Goal: Information Seeking & Learning: Learn about a topic

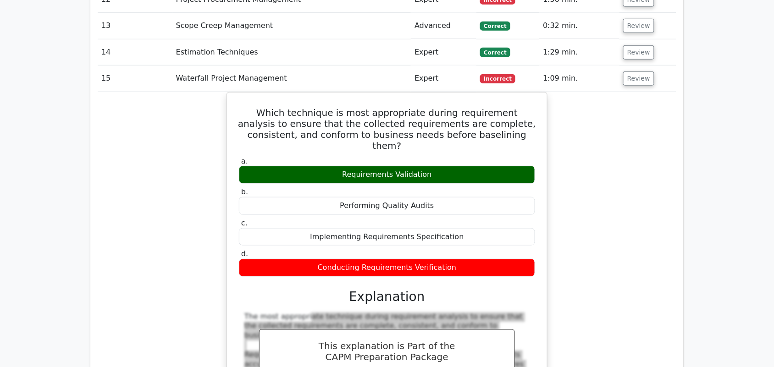
scroll to position [1217, 0]
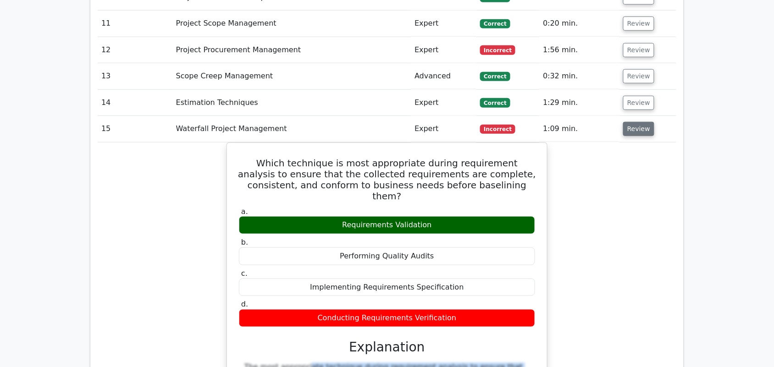
click at [646, 122] on button "Review" at bounding box center [638, 129] width 31 height 14
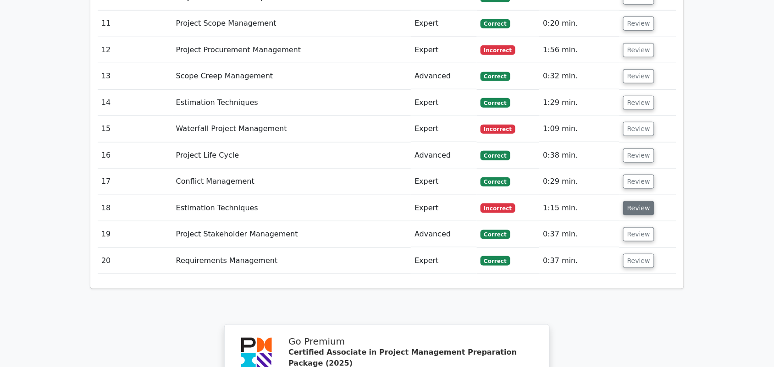
click at [626, 201] on button "Review" at bounding box center [638, 208] width 31 height 14
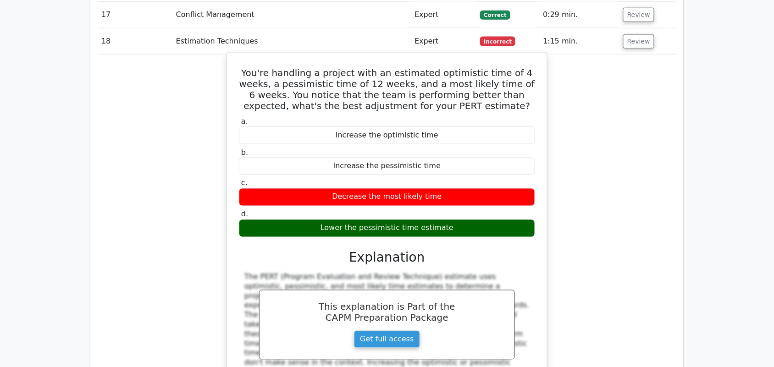
scroll to position [1389, 0]
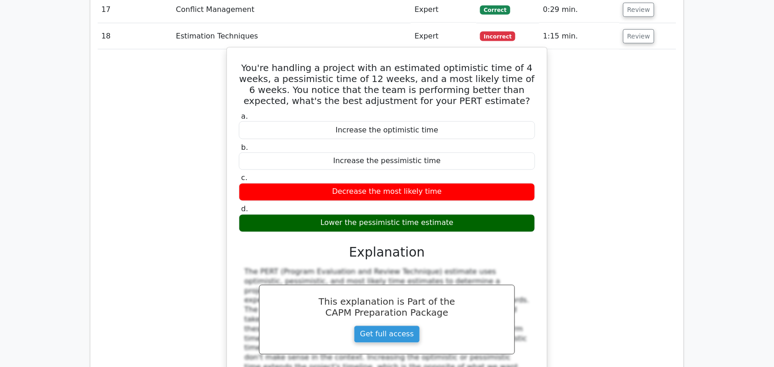
click at [252, 268] on div "The PERT (Program Evaluation and Review Technique) estimate uses optimistic, pe…" at bounding box center [386, 330] width 285 height 124
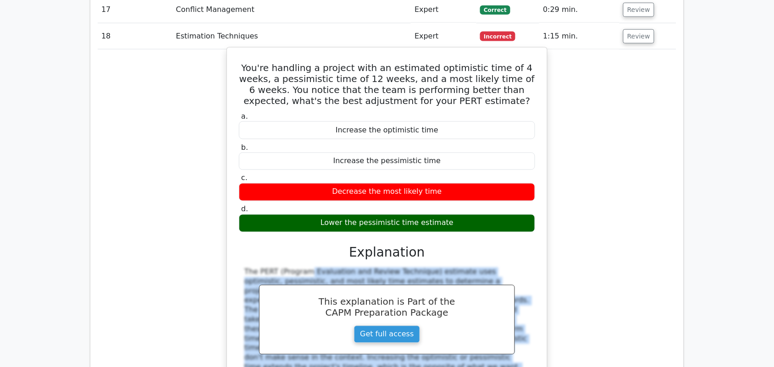
click at [252, 268] on div "The PERT (Program Evaluation and Review Technique) estimate uses optimistic, pe…" at bounding box center [386, 330] width 285 height 124
copy div "The PERT (Program Evaluation and Review Technique) estimate uses optimistic, pe…"
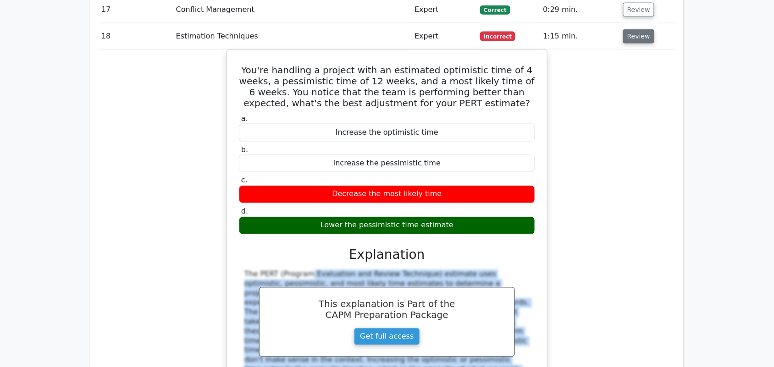
click at [632, 29] on button "Review" at bounding box center [638, 36] width 31 height 14
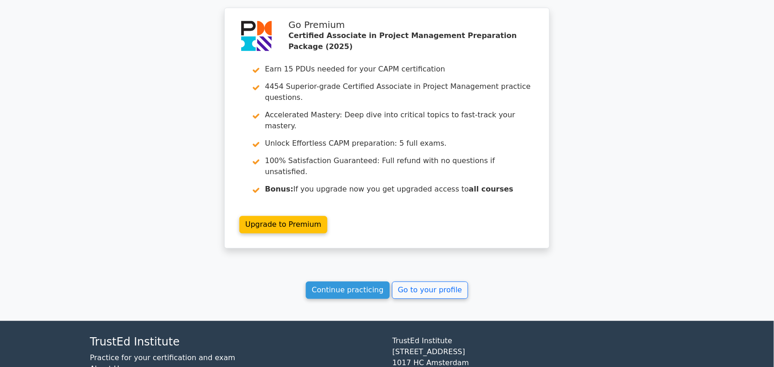
scroll to position [1535, 0]
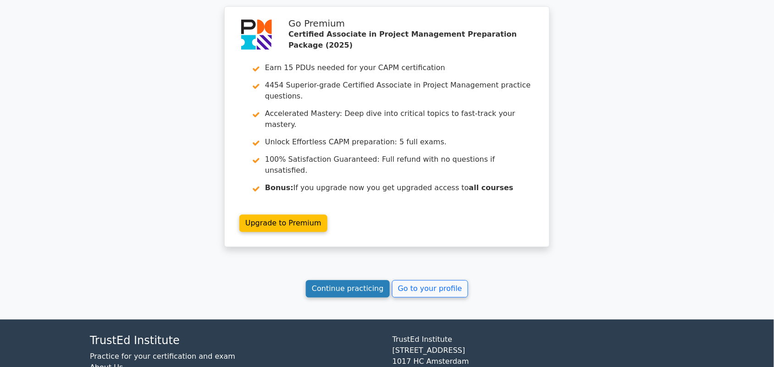
click at [362, 281] on link "Continue practicing" at bounding box center [348, 289] width 84 height 17
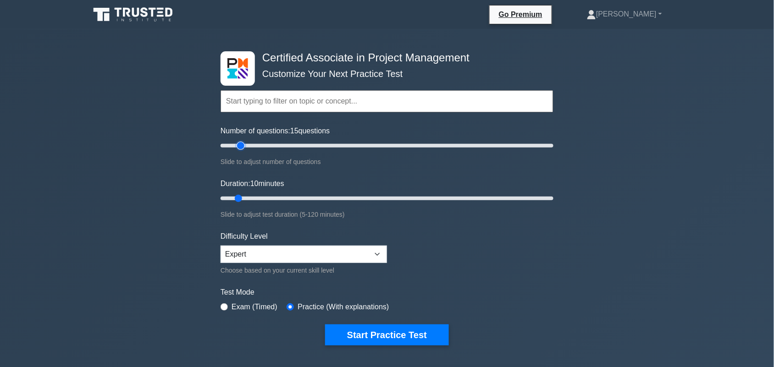
drag, startPoint x: 233, startPoint y: 145, endPoint x: 242, endPoint y: 145, distance: 8.7
type input "15"
click at [242, 145] on input "Number of questions: 15 questions" at bounding box center [386, 145] width 333 height 11
drag, startPoint x: 244, startPoint y: 195, endPoint x: 437, endPoint y: 189, distance: 193.1
type input "80"
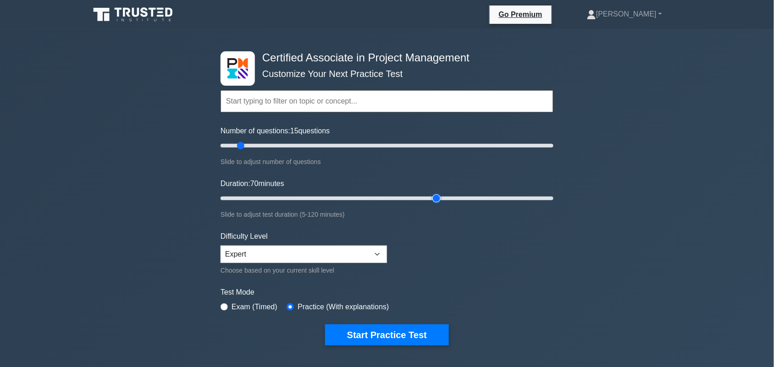
click at [435, 193] on input "Duration: 70 minutes" at bounding box center [386, 198] width 333 height 11
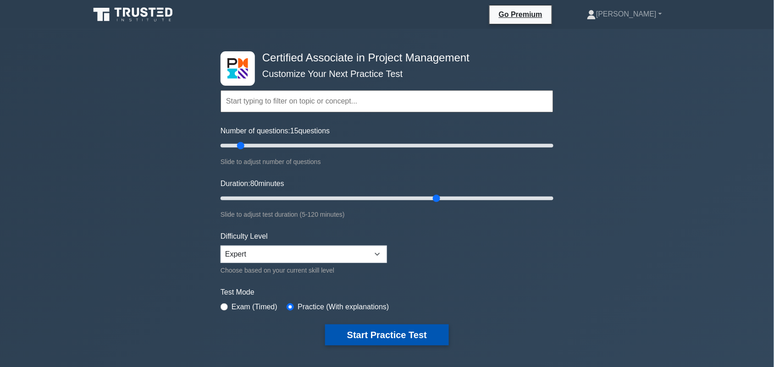
click at [425, 334] on button "Start Practice Test" at bounding box center [387, 335] width 124 height 21
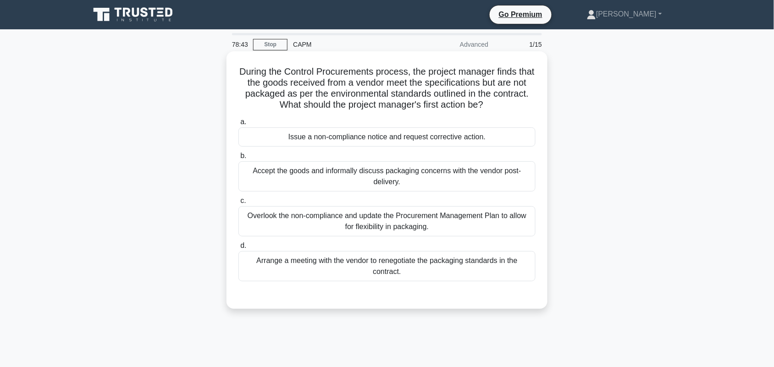
click at [426, 143] on div "Issue a non-compliance notice and request corrective action." at bounding box center [386, 136] width 297 height 19
click at [238, 125] on input "a. Issue a non-compliance notice and request corrective action." at bounding box center [238, 122] width 0 height 6
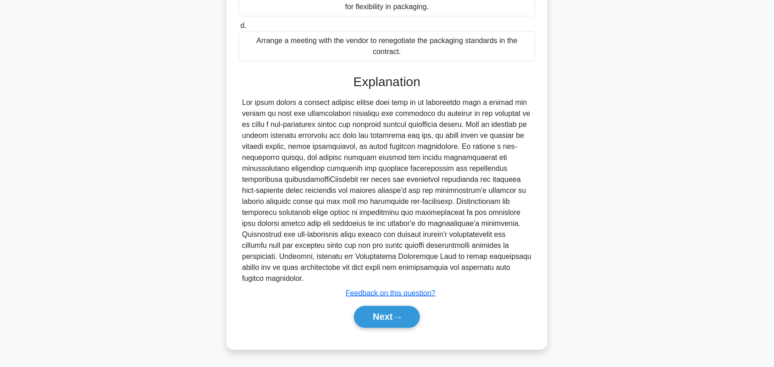
scroll to position [221, 0]
click at [401, 310] on button "Next" at bounding box center [387, 316] width 66 height 22
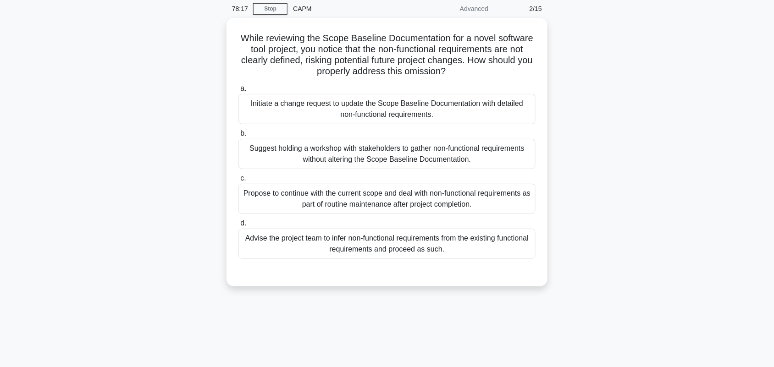
scroll to position [0, 0]
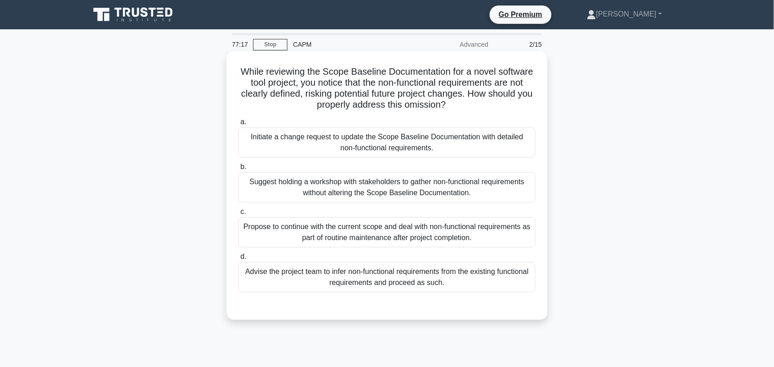
click at [492, 150] on div "Initiate a change request to update the Scope Baseline Documentation with detai…" at bounding box center [386, 142] width 297 height 30
click at [238, 125] on input "a. Initiate a change request to update the Scope Baseline Documentation with de…" at bounding box center [238, 122] width 0 height 6
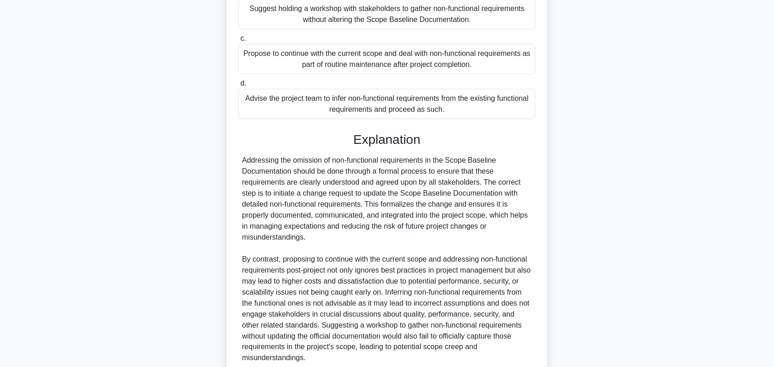
scroll to position [229, 0]
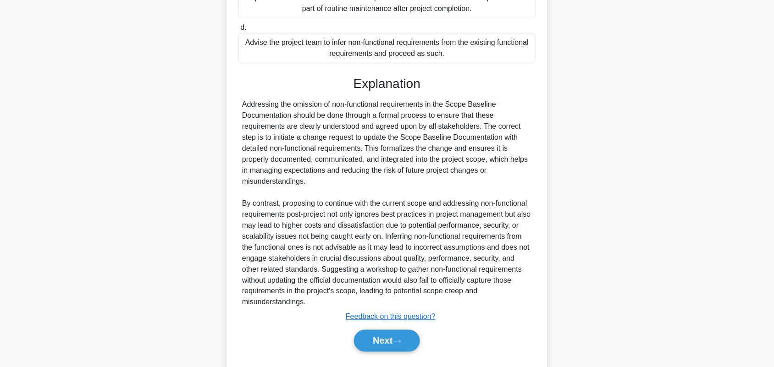
drag, startPoint x: 389, startPoint y: 347, endPoint x: 452, endPoint y: 312, distance: 72.6
click at [388, 347] on button "Next" at bounding box center [387, 341] width 66 height 22
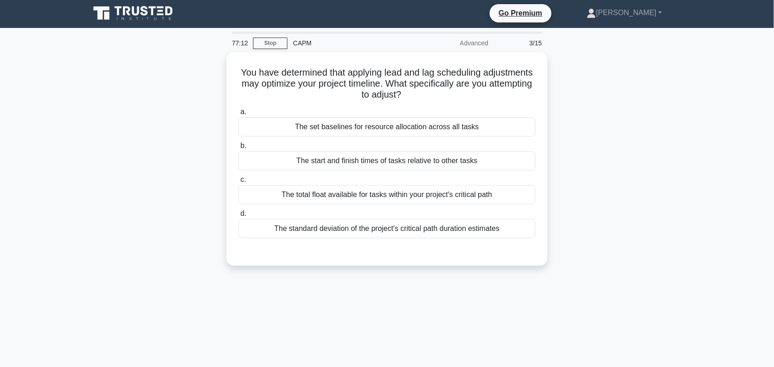
scroll to position [0, 0]
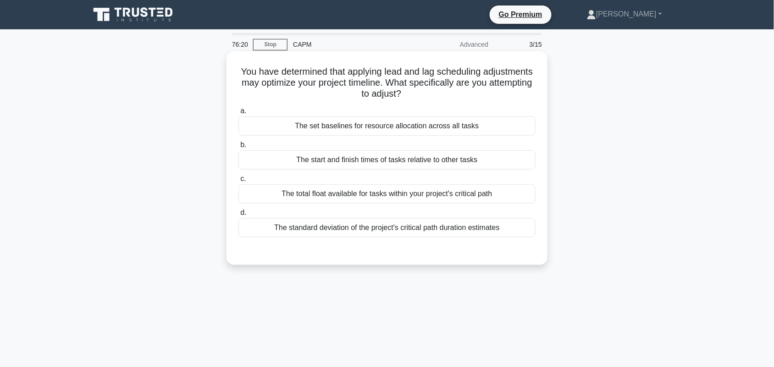
click at [507, 167] on div "The start and finish times of tasks relative to other tasks" at bounding box center [386, 159] width 297 height 19
click at [238, 148] on input "b. The start and finish times of tasks relative to other tasks" at bounding box center [238, 145] width 0 height 6
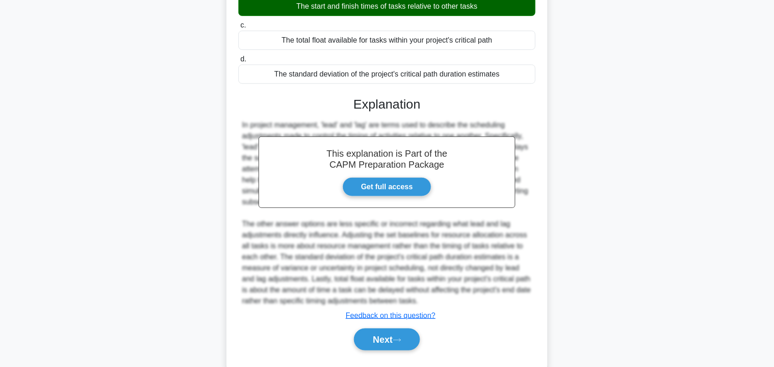
scroll to position [177, 0]
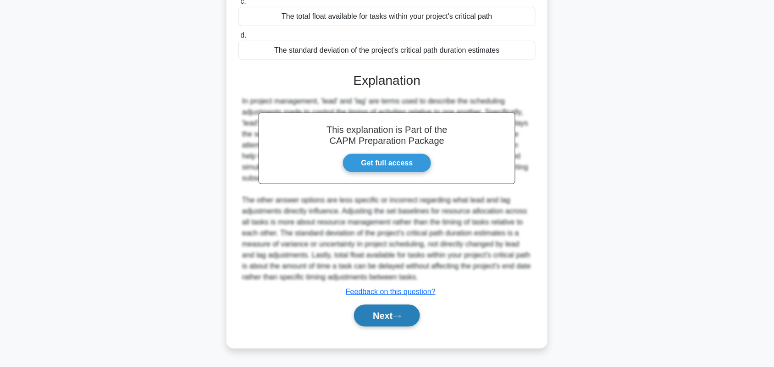
click at [412, 319] on button "Next" at bounding box center [387, 316] width 66 height 22
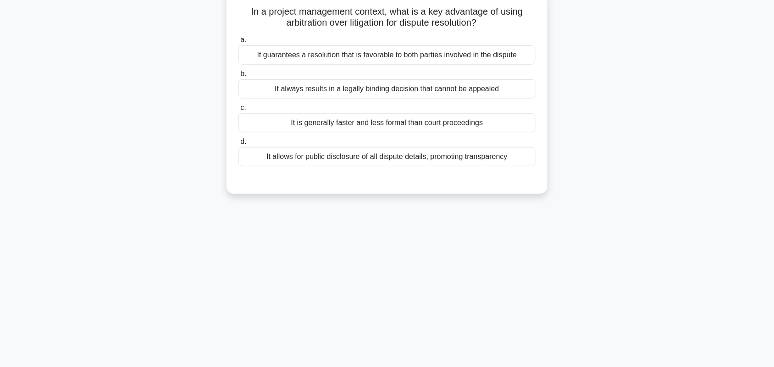
scroll to position [67, 0]
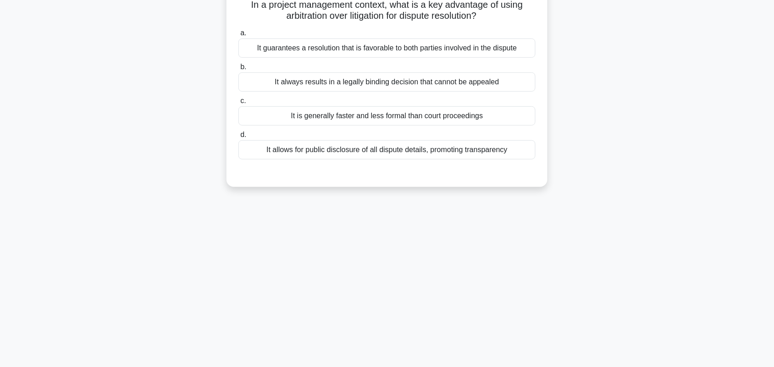
click at [469, 120] on div "It is generally faster and less formal than court proceedings" at bounding box center [386, 115] width 297 height 19
click at [238, 104] on input "c. It is generally faster and less formal than court proceedings" at bounding box center [238, 101] width 0 height 6
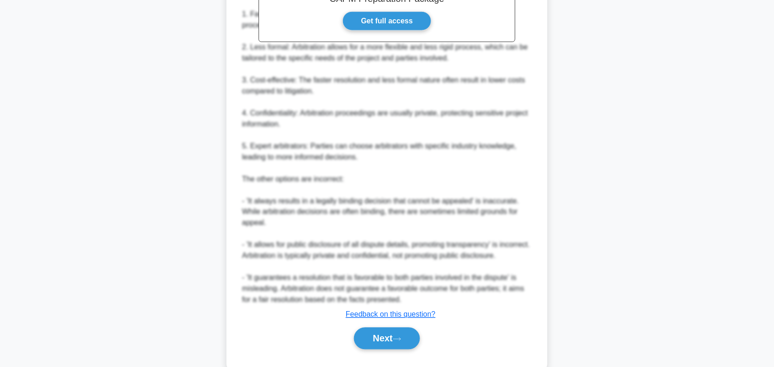
scroll to position [331, 0]
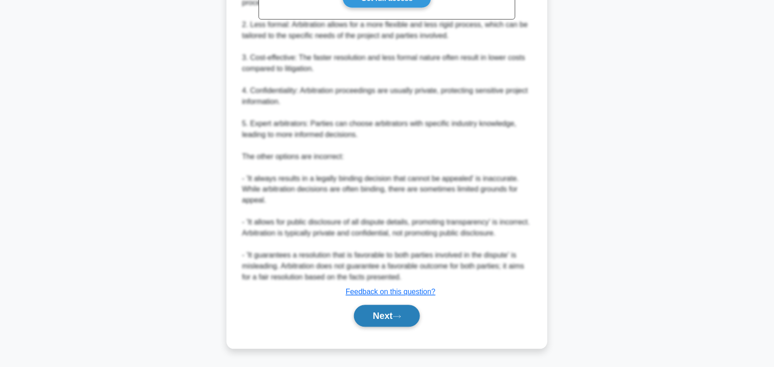
click at [401, 321] on button "Next" at bounding box center [387, 316] width 66 height 22
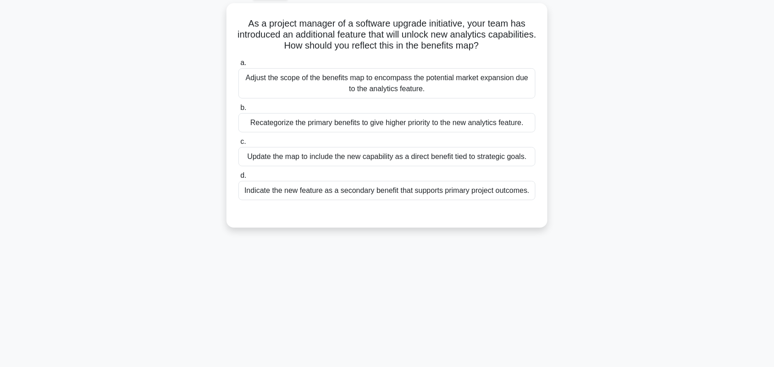
scroll to position [70, 0]
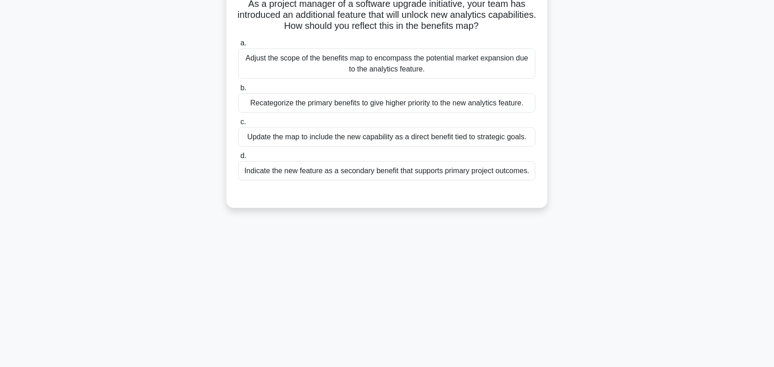
click at [626, 106] on div "As a project manager of a software upgrade initiative, your team has introduced…" at bounding box center [386, 101] width 605 height 236
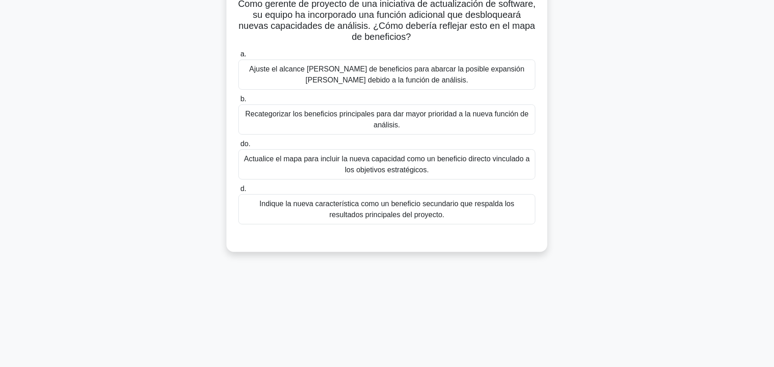
scroll to position [81, 0]
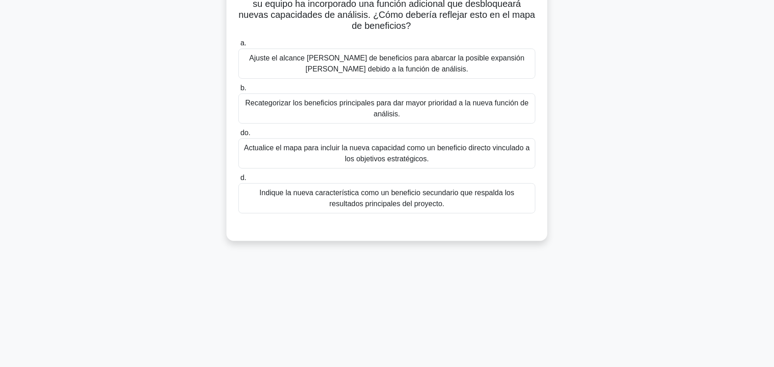
click at [642, 123] on div "Como gerente de proyecto de una iniciativa de actualización de software, su equ…" at bounding box center [386, 112] width 605 height 280
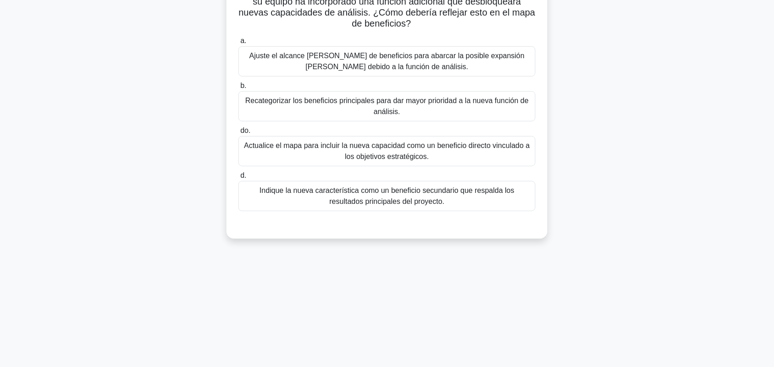
click at [480, 71] on font "Ajuste el alcance del mapa de beneficios para abarcar la posible expansión del …" at bounding box center [386, 61] width 289 height 22
click at [238, 44] on input "a. Ajuste el alcance del mapa de beneficios para abarcar la posible expansión d…" at bounding box center [238, 41] width 0 height 6
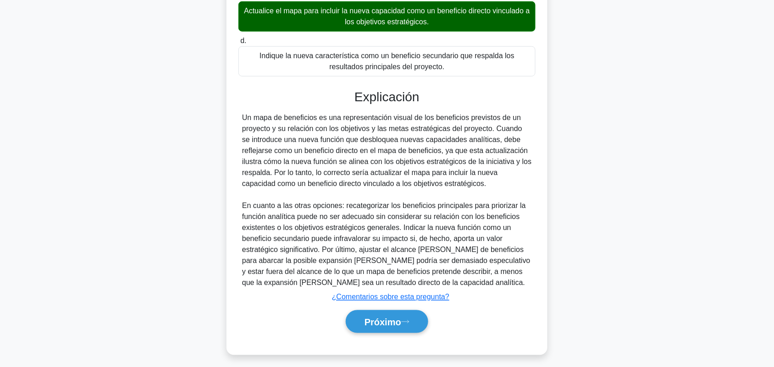
scroll to position [222, 0]
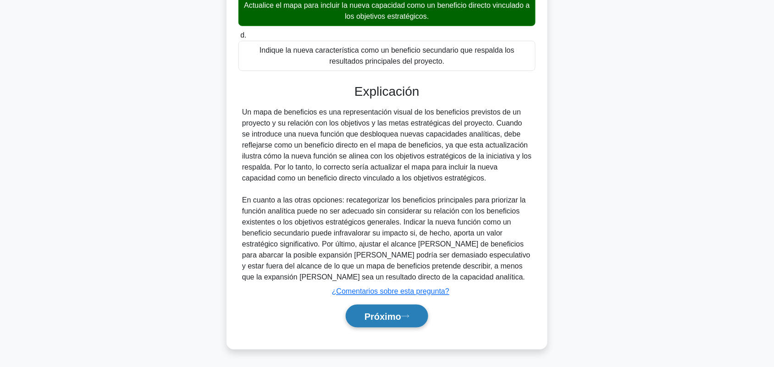
click at [409, 316] on icon at bounding box center [405, 316] width 8 height 5
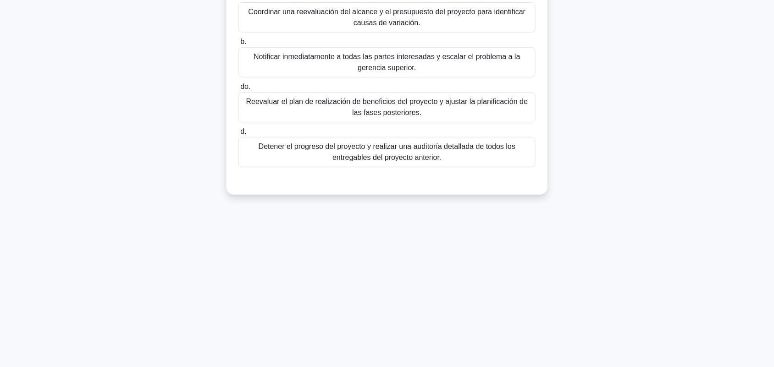
scroll to position [70, 0]
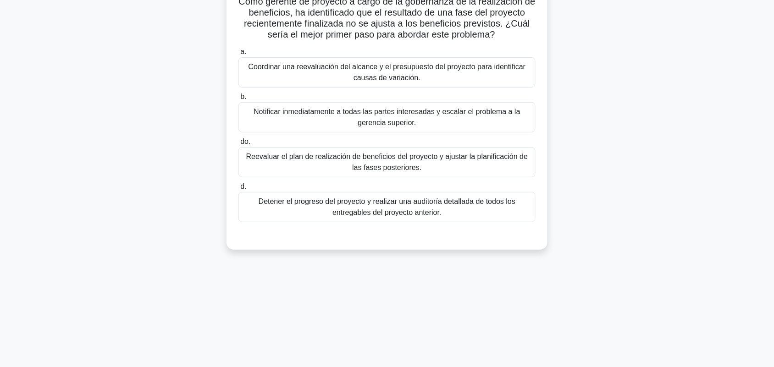
click at [473, 81] on font "Coordinar una reevaluación del alcance y el presupuesto del proyecto para ident…" at bounding box center [386, 72] width 289 height 22
click at [238, 55] on input "a. Coordinar una reevaluación del alcance y el presupuesto del proyecto para id…" at bounding box center [238, 52] width 0 height 6
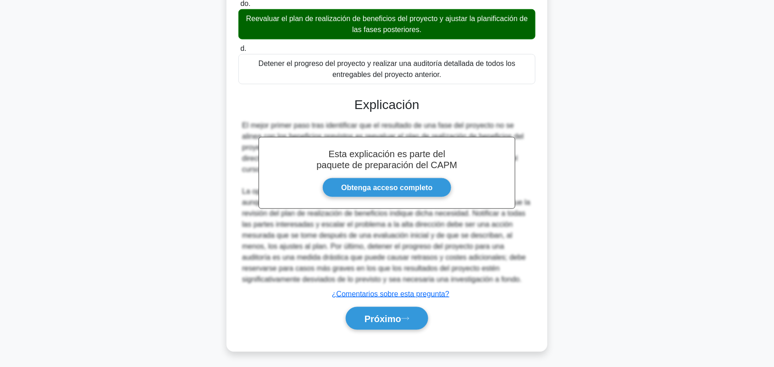
scroll to position [211, 0]
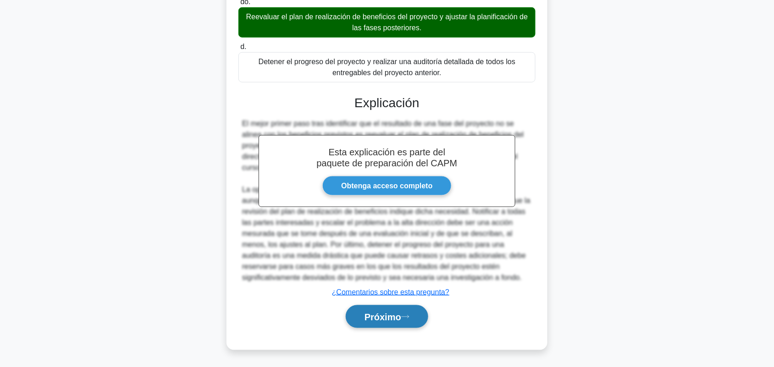
click at [391, 322] on button "Próximo" at bounding box center [387, 316] width 83 height 23
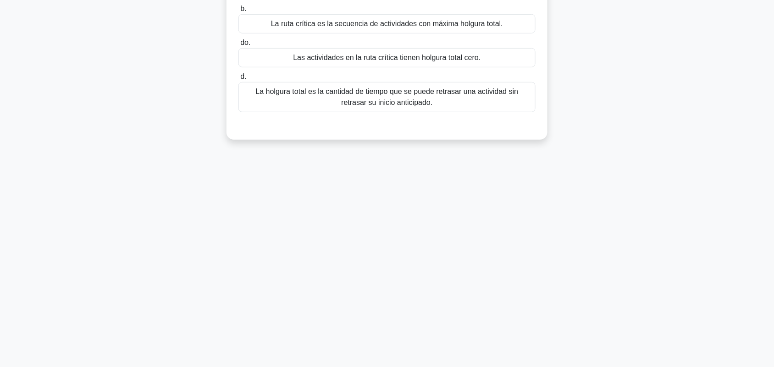
scroll to position [70, 0]
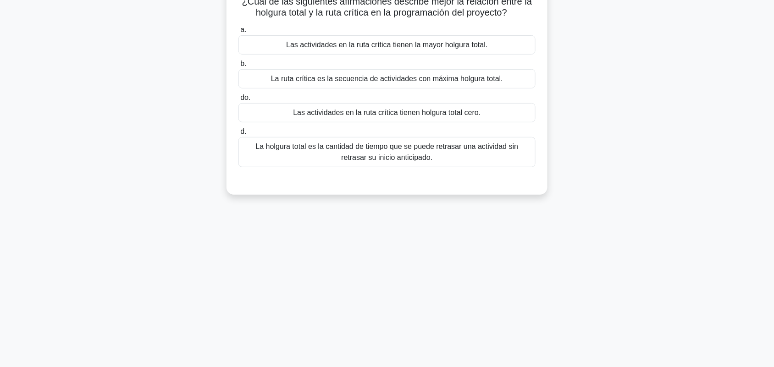
click at [402, 116] on font "Las actividades en la ruta crítica tienen holgura total cero." at bounding box center [386, 113] width 187 height 8
click at [238, 101] on input "do. Las actividades en la ruta crítica tienen holgura total cero." at bounding box center [238, 98] width 0 height 6
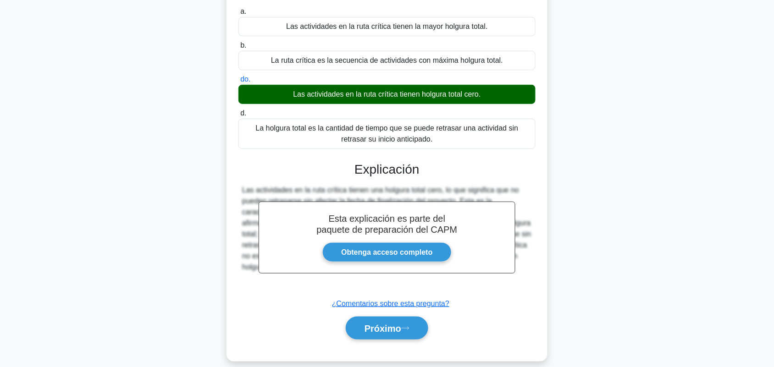
scroll to position [127, 0]
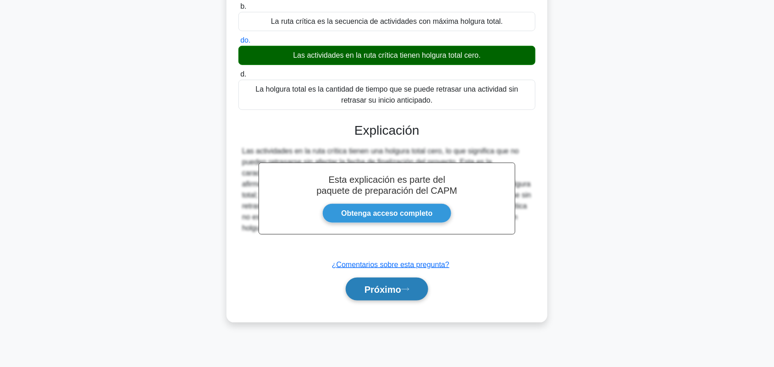
click at [403, 298] on button "Próximo" at bounding box center [387, 289] width 83 height 23
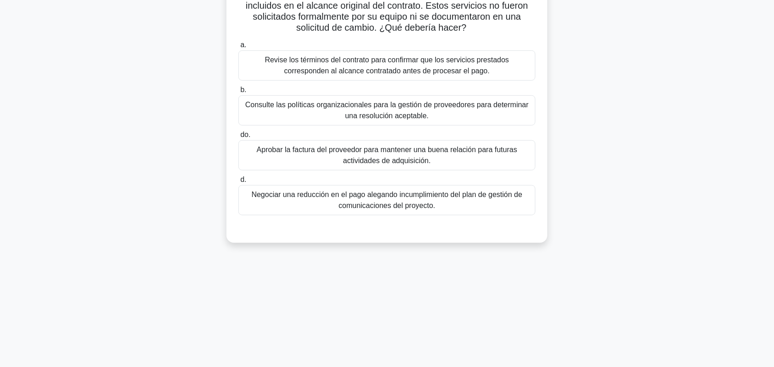
scroll to position [70, 0]
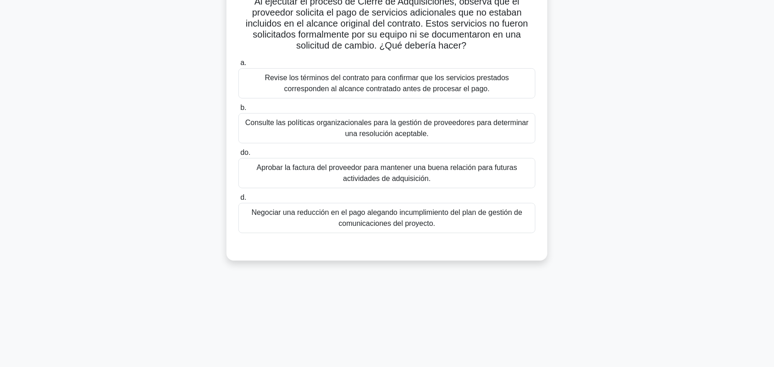
click at [519, 140] on div "Consulte las políticas organizacionales para la gestión de proveedores para det…" at bounding box center [386, 128] width 297 height 30
click at [238, 111] on input "b. Consulte las políticas organizacionales para la gestión de proveedores para …" at bounding box center [238, 108] width 0 height 6
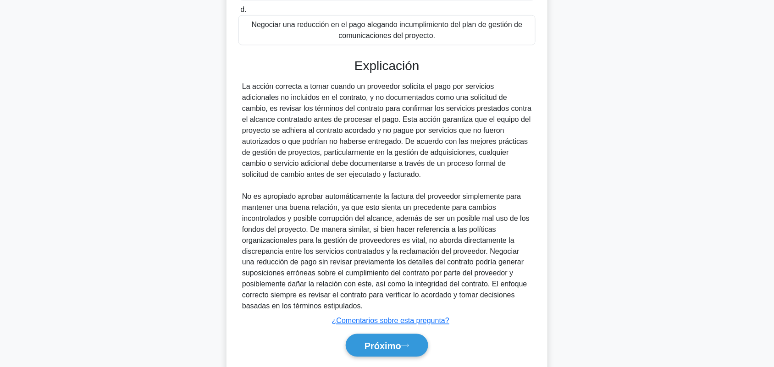
scroll to position [288, 0]
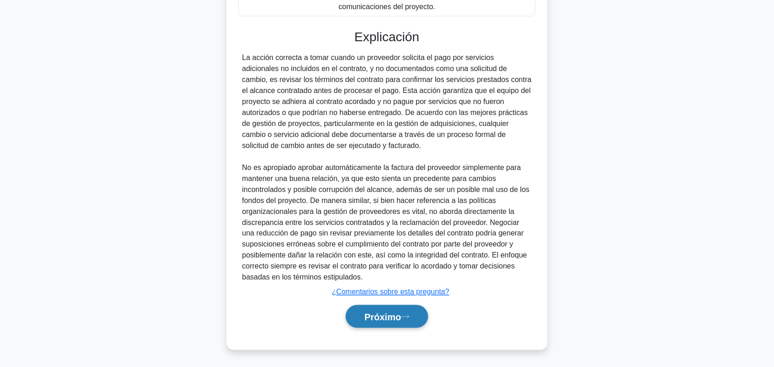
click at [407, 321] on button "Próximo" at bounding box center [387, 316] width 83 height 23
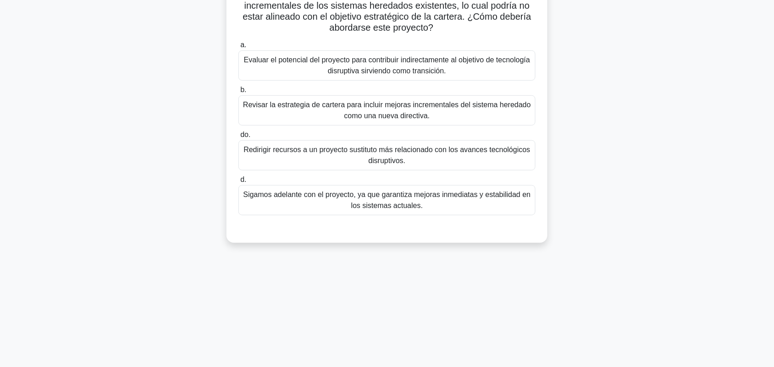
scroll to position [70, 0]
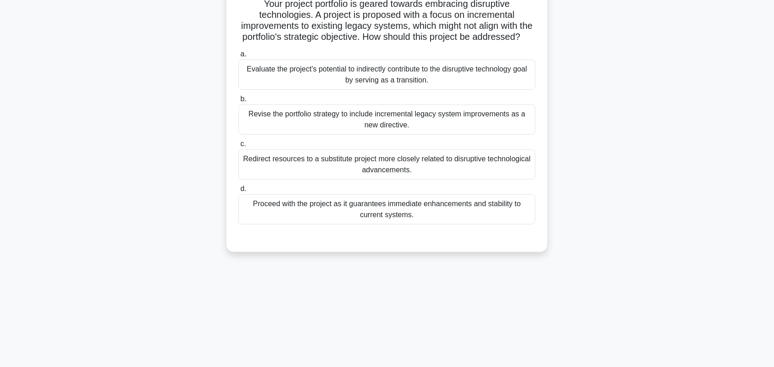
click at [665, 130] on div "Your project portfolio is geared towards embracing disruptive technologies. A p…" at bounding box center [386, 123] width 605 height 280
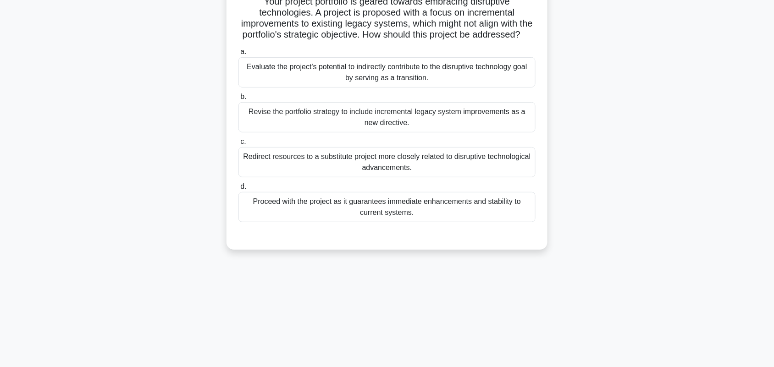
click at [482, 88] on div "Evaluate the project's potential to indirectly contribute to the disruptive tec…" at bounding box center [386, 72] width 297 height 30
click at [238, 55] on input "a. Evaluate the project's potential to indirectly contribute to the disruptive …" at bounding box center [238, 52] width 0 height 6
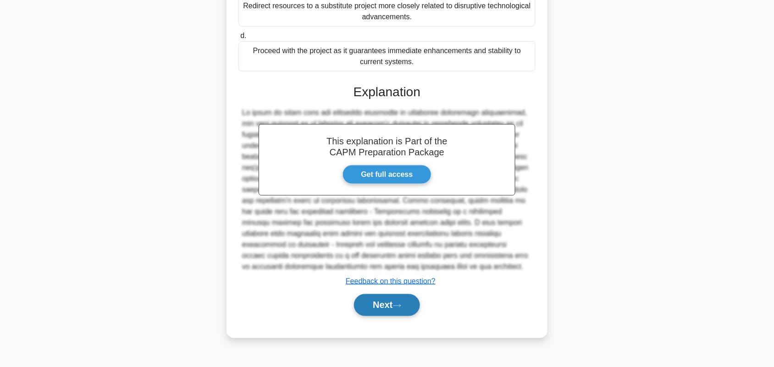
click at [406, 315] on button "Next" at bounding box center [387, 305] width 66 height 22
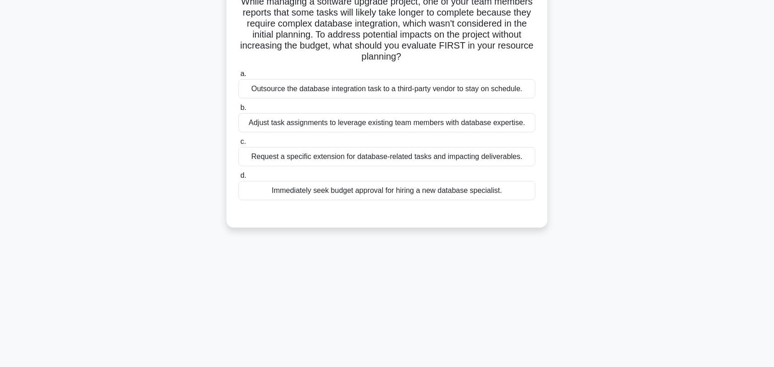
click at [363, 131] on div "Adjust task assignments to leverage existing team members with database experti…" at bounding box center [386, 122] width 297 height 19
click at [238, 111] on input "b. Adjust task assignments to leverage existing team members with database expe…" at bounding box center [238, 108] width 0 height 6
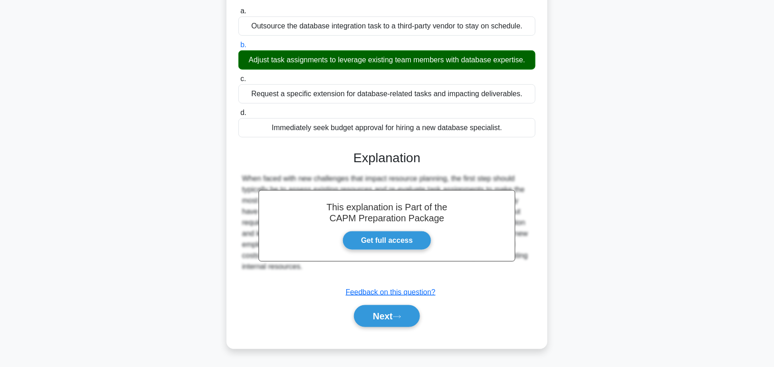
scroll to position [133, 0]
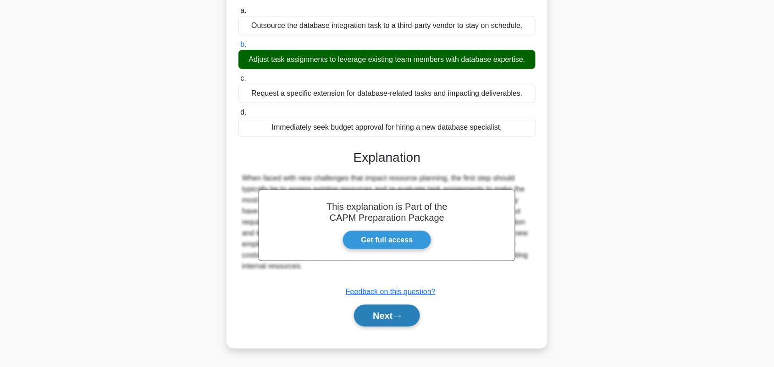
click at [387, 313] on button "Next" at bounding box center [387, 316] width 66 height 22
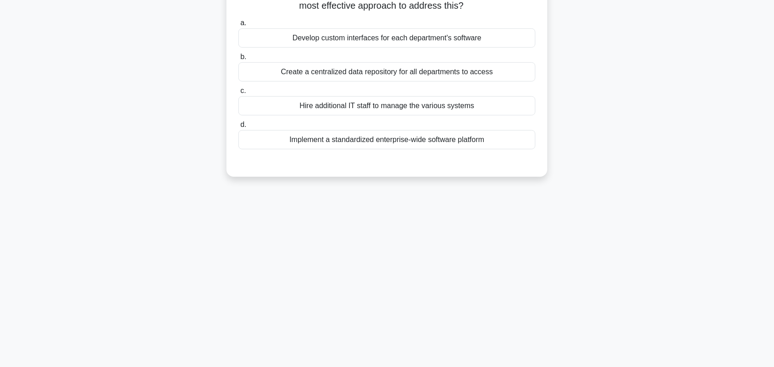
scroll to position [70, 0]
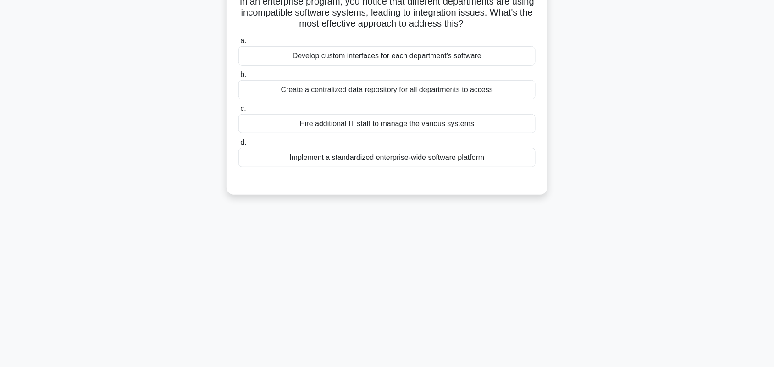
click at [305, 155] on div "Implement a standardized enterprise-wide software platform" at bounding box center [386, 157] width 297 height 19
click at [238, 146] on input "d. Implement a standardized enterprise-wide software platform" at bounding box center [238, 143] width 0 height 6
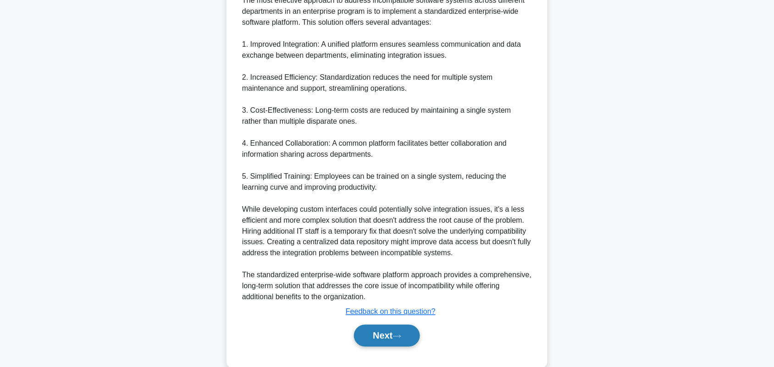
scroll to position [298, 0]
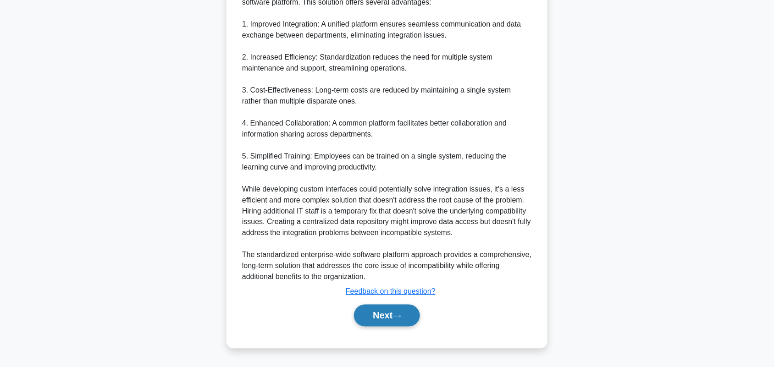
click at [395, 321] on button "Next" at bounding box center [387, 316] width 66 height 22
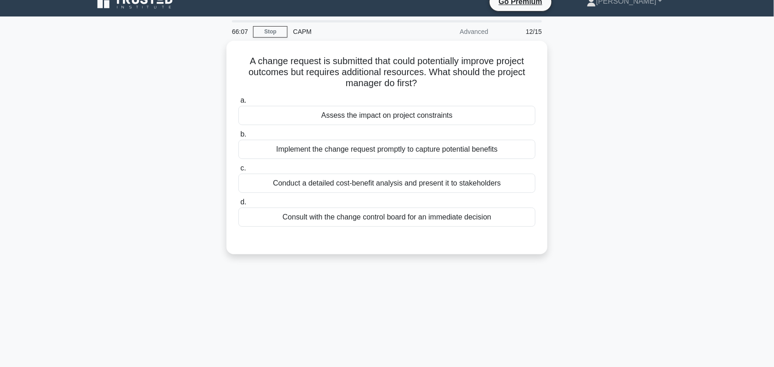
scroll to position [70, 0]
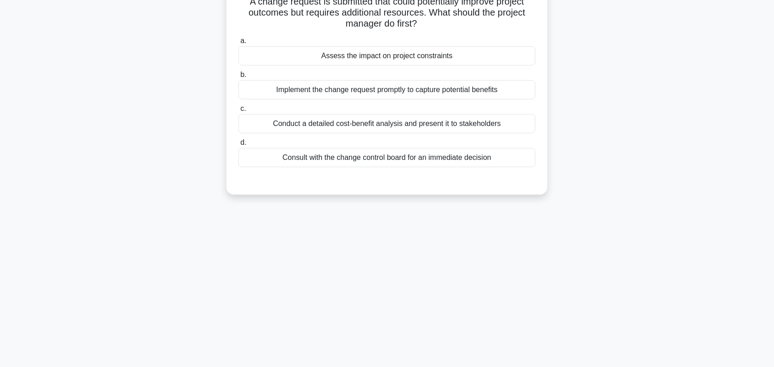
click at [475, 61] on div "Assess the impact on project constraints" at bounding box center [386, 55] width 297 height 19
click at [238, 44] on input "a. Assess the impact on project constraints" at bounding box center [238, 41] width 0 height 6
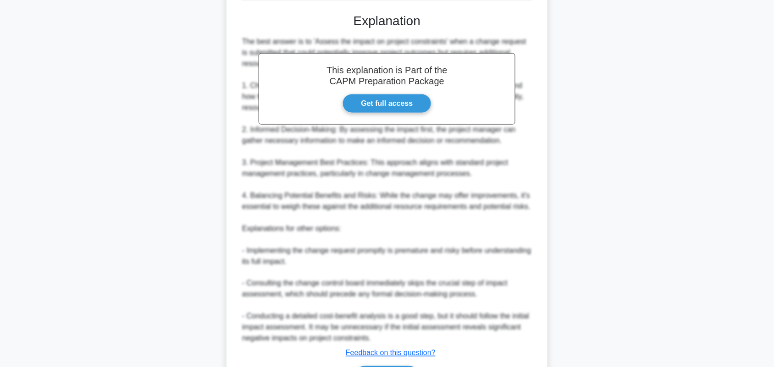
scroll to position [298, 0]
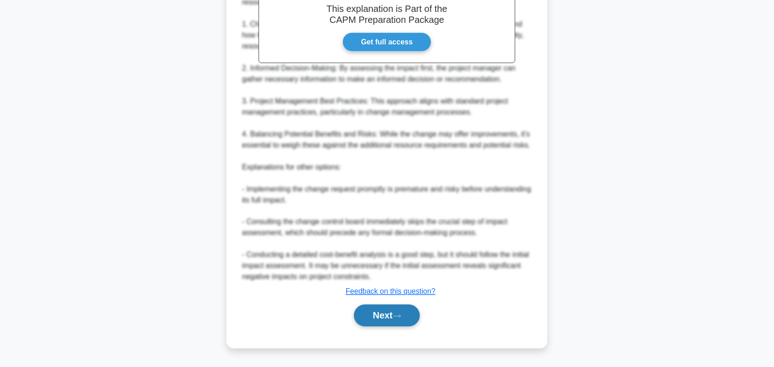
click at [393, 324] on button "Next" at bounding box center [387, 316] width 66 height 22
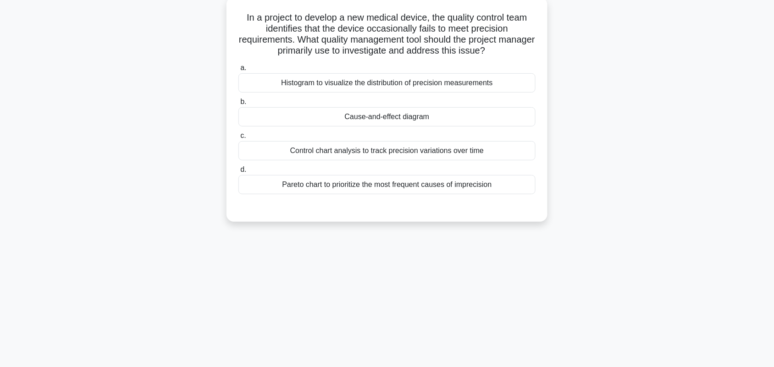
scroll to position [65, 0]
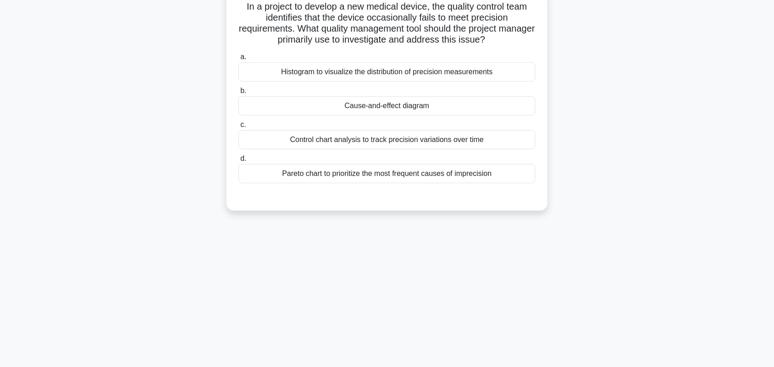
click at [459, 110] on div "Cause-and-effect diagram" at bounding box center [386, 105] width 297 height 19
click at [238, 94] on input "b. Cause-and-effect diagram" at bounding box center [238, 91] width 0 height 6
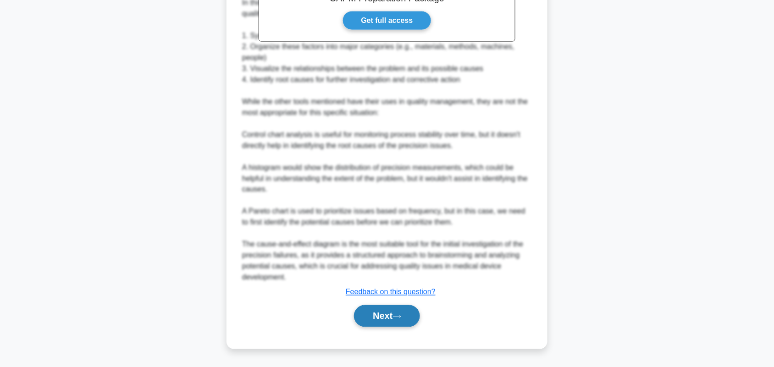
click at [377, 320] on button "Next" at bounding box center [387, 316] width 66 height 22
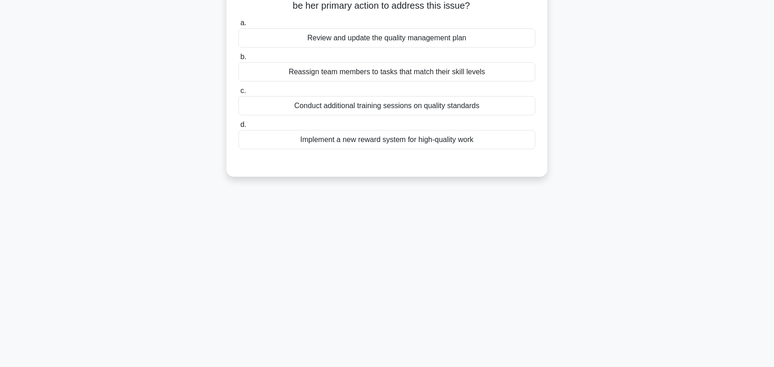
scroll to position [70, 0]
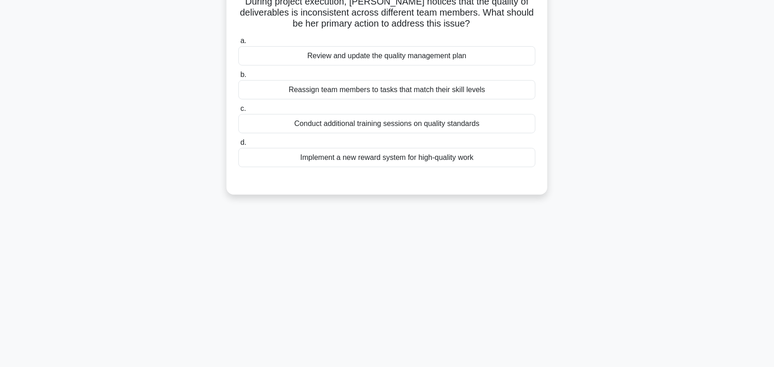
click at [487, 127] on div "Conduct additional training sessions on quality standards" at bounding box center [386, 123] width 297 height 19
click at [238, 112] on input "c. Conduct additional training sessions on quality standards" at bounding box center [238, 109] width 0 height 6
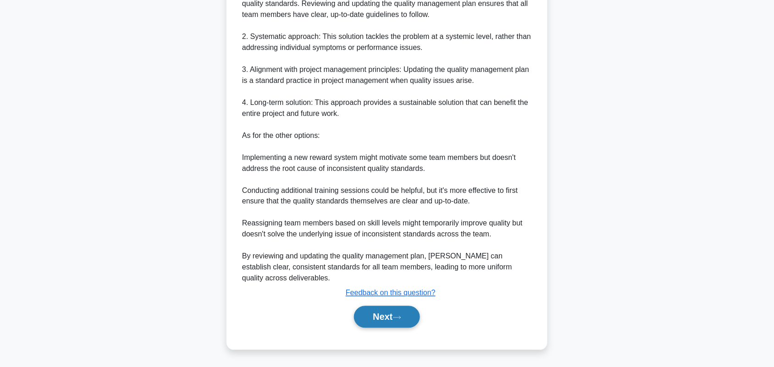
click at [385, 310] on button "Next" at bounding box center [387, 317] width 66 height 22
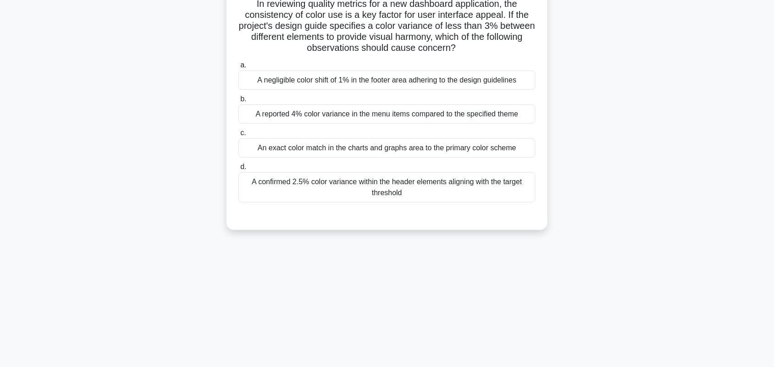
scroll to position [81, 0]
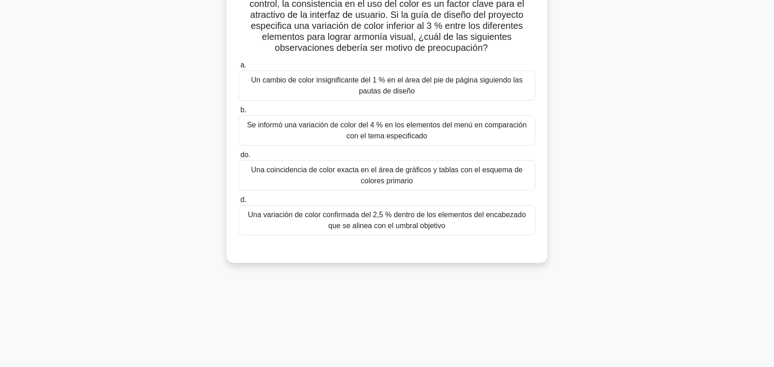
click at [661, 130] on div "Al revisar las métricas de calidad de una nueva aplicación de panel de control,…" at bounding box center [386, 123] width 605 height 302
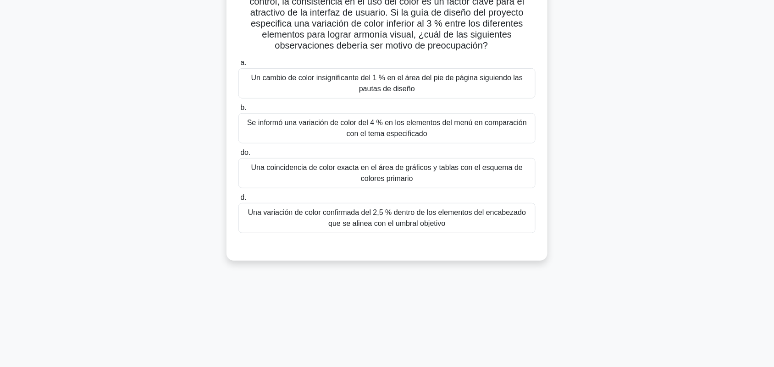
click at [507, 126] on font "Se informó una variación de color del 4 % en los elementos del menú en comparac…" at bounding box center [387, 128] width 280 height 19
click at [238, 111] on input "b. Se informó una variación de color del 4 % en los elementos del menú en compa…" at bounding box center [238, 108] width 0 height 6
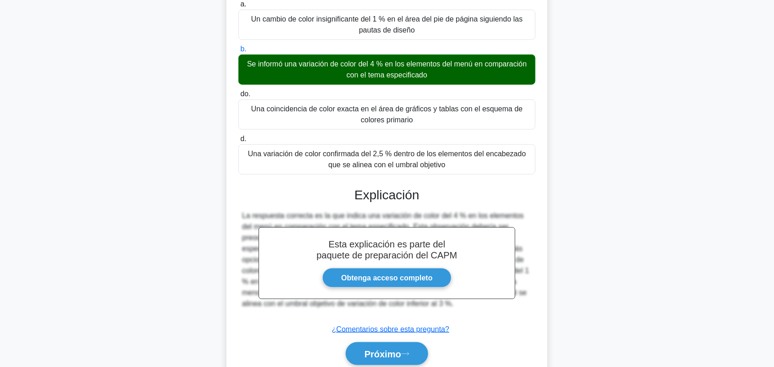
scroll to position [178, 0]
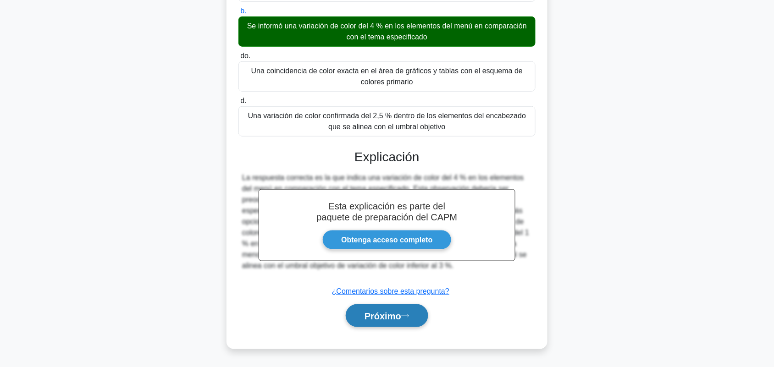
click at [373, 319] on font "Próximo" at bounding box center [382, 316] width 37 height 10
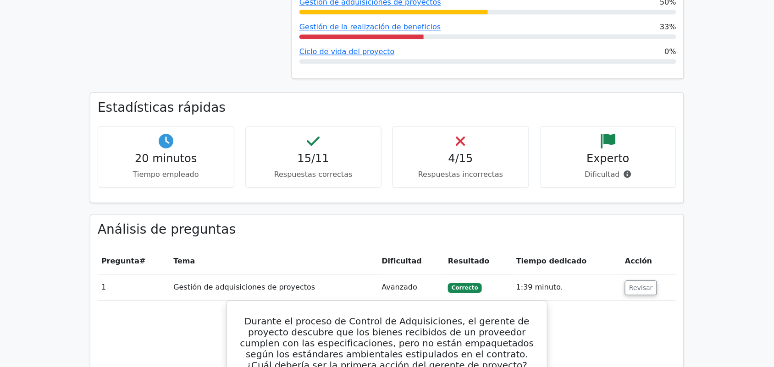
scroll to position [630, 0]
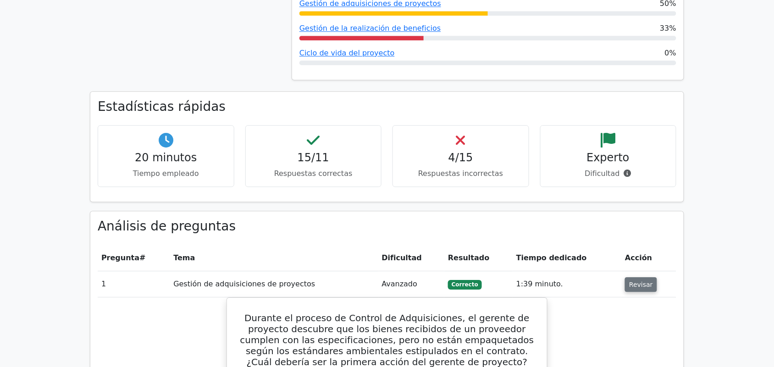
click at [638, 281] on font "Revisar" at bounding box center [641, 284] width 24 height 7
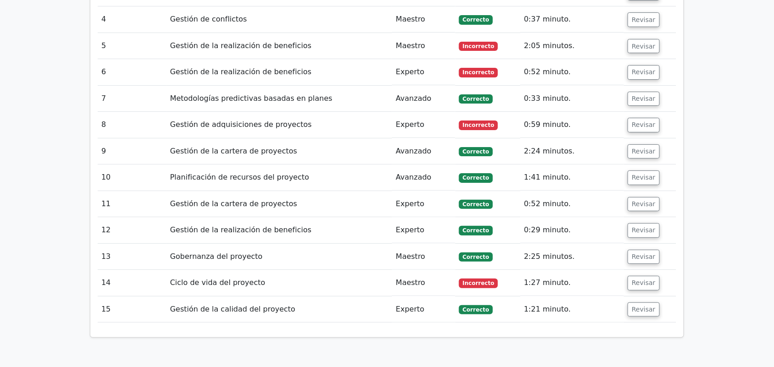
scroll to position [917, 0]
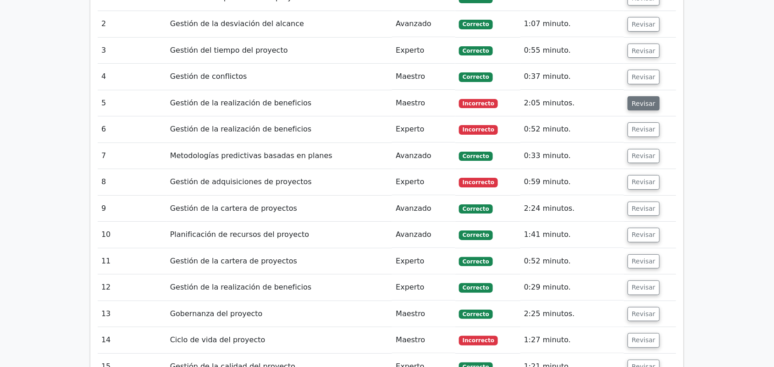
click at [637, 99] on font "Revisar" at bounding box center [644, 102] width 24 height 7
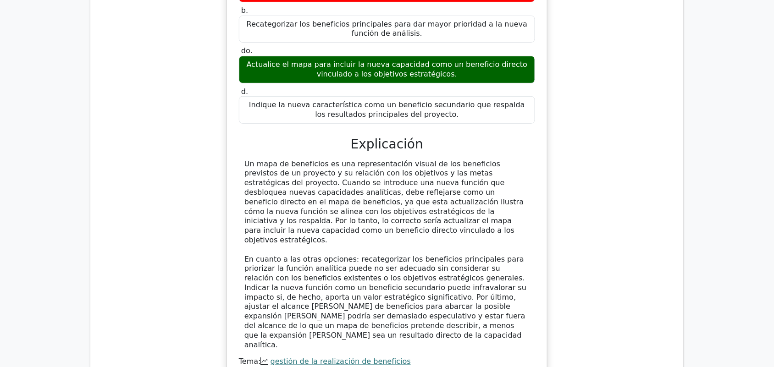
scroll to position [1190, 0]
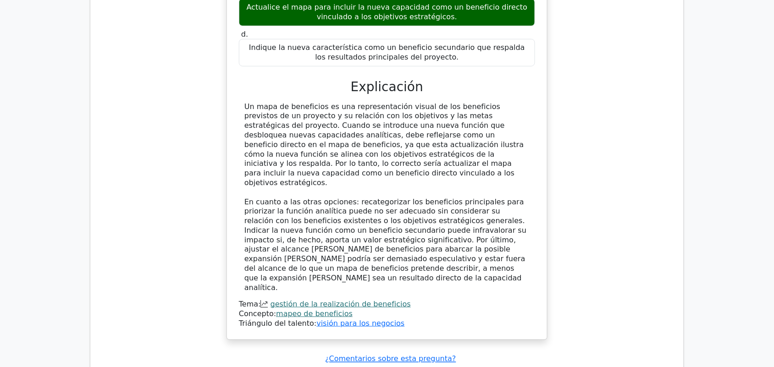
click at [421, 355] on font "¿Comentarios sobre esta pregunta?" at bounding box center [390, 359] width 131 height 9
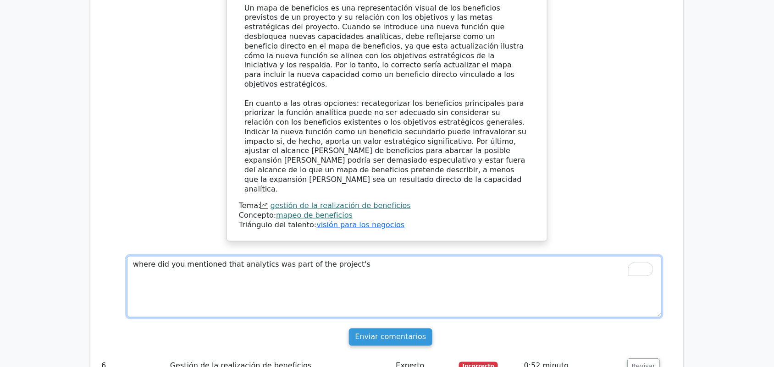
scroll to position [1304, 0]
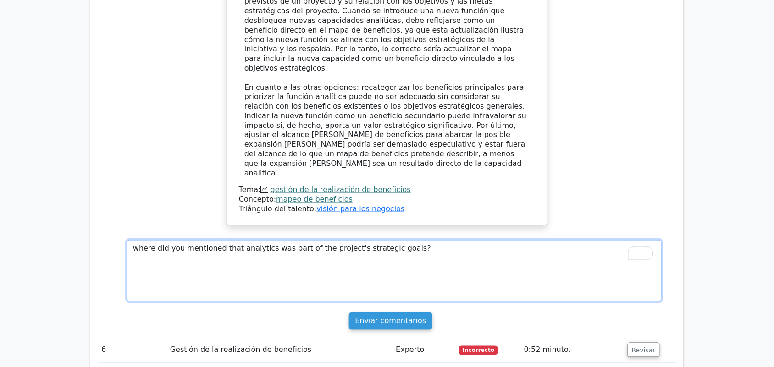
click at [211, 240] on textarea "where did you mentioned that analytics was part of the project's strategic goal…" at bounding box center [394, 270] width 534 height 61
click at [215, 240] on textarea "where did you mentioned that analytics was part of the project's strategic goal…" at bounding box center [394, 270] width 534 height 61
click at [274, 240] on textarea "where did you mention that analytics was part of the project's strategic goals?" at bounding box center [394, 270] width 534 height 61
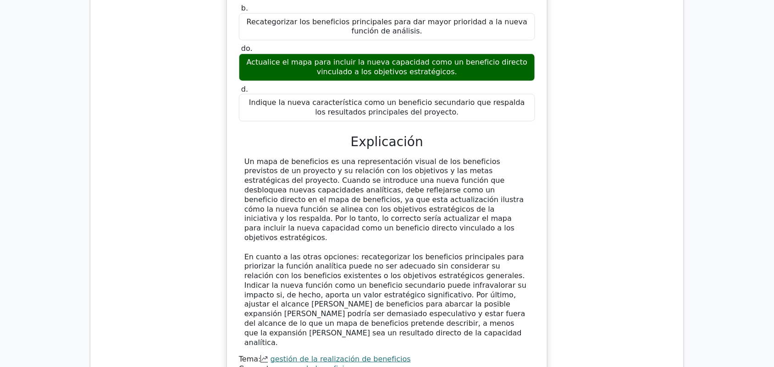
scroll to position [1247, 0]
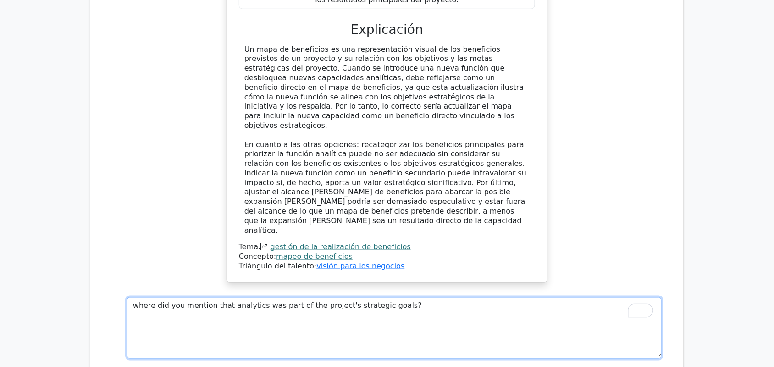
type textarea "where did you mention that analytics was part of the project's strategic goals?"
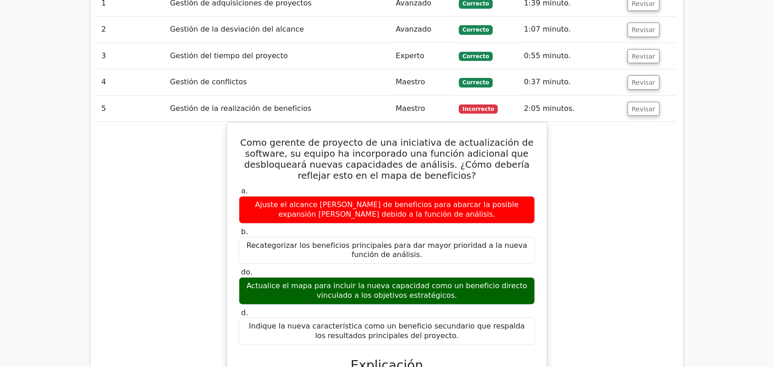
scroll to position [846, 0]
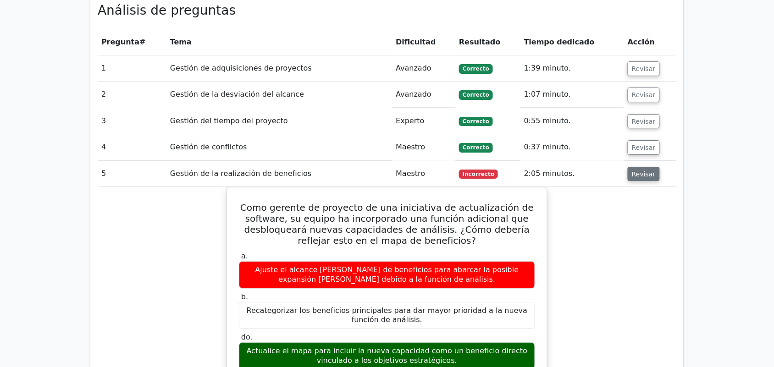
click at [635, 170] on font "Revisar" at bounding box center [644, 173] width 24 height 7
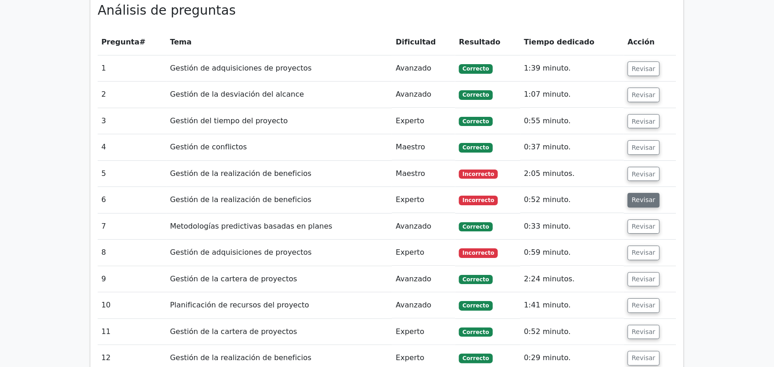
click at [648, 197] on font "Revisar" at bounding box center [644, 200] width 24 height 7
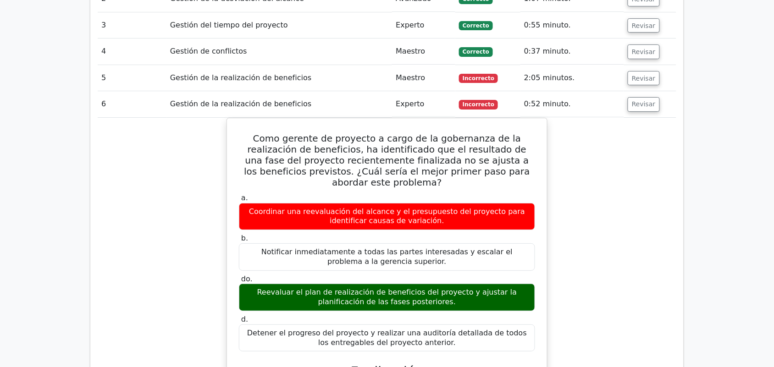
scroll to position [961, 0]
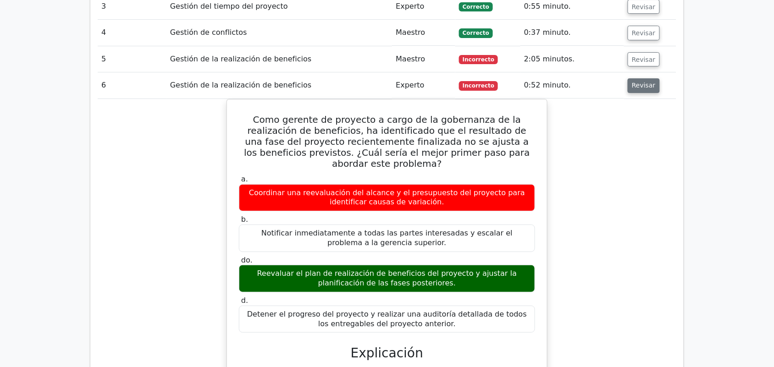
click at [638, 82] on font "Revisar" at bounding box center [644, 85] width 24 height 7
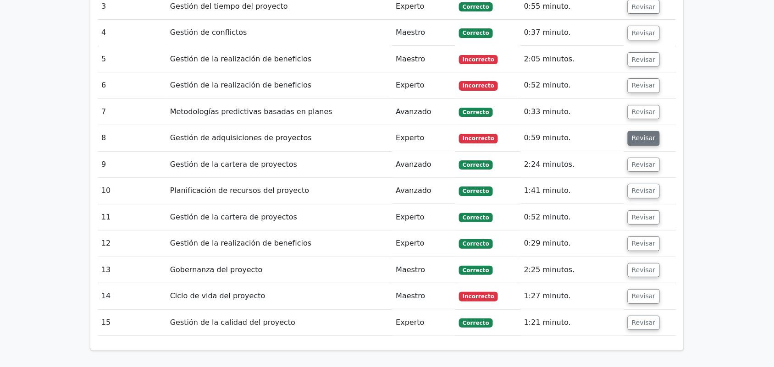
click at [646, 135] on font "Revisar" at bounding box center [644, 138] width 24 height 7
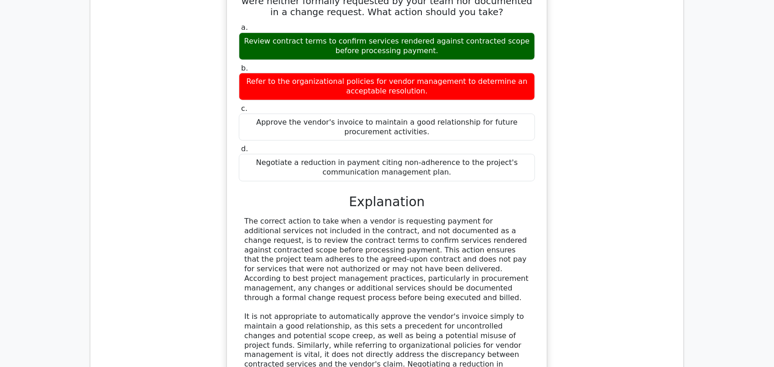
scroll to position [1130, 0]
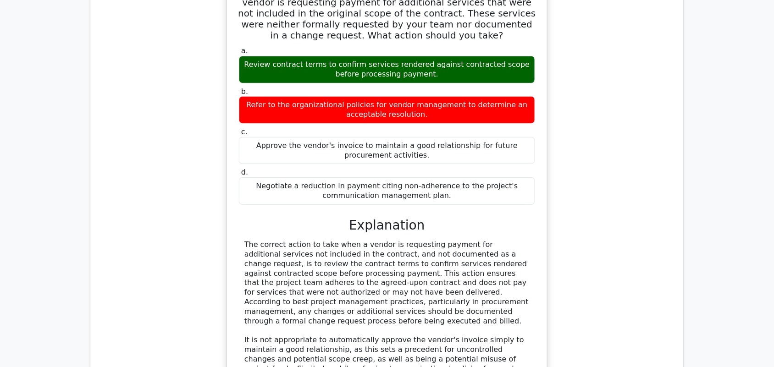
click at [573, 158] on div "While executing the Close Procurements process, you notice the vendor is reques…" at bounding box center [387, 240] width 578 height 538
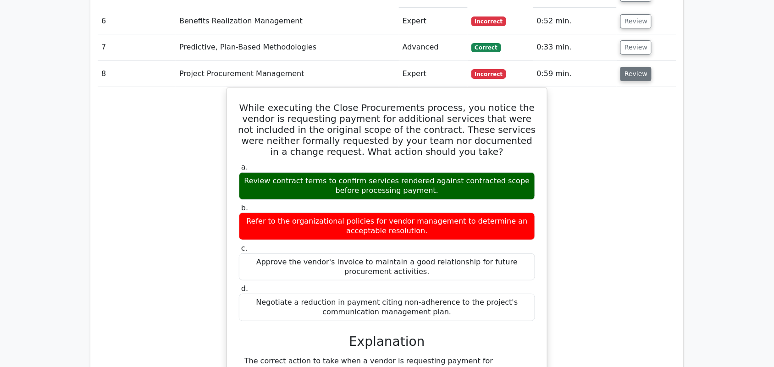
scroll to position [1016, 0]
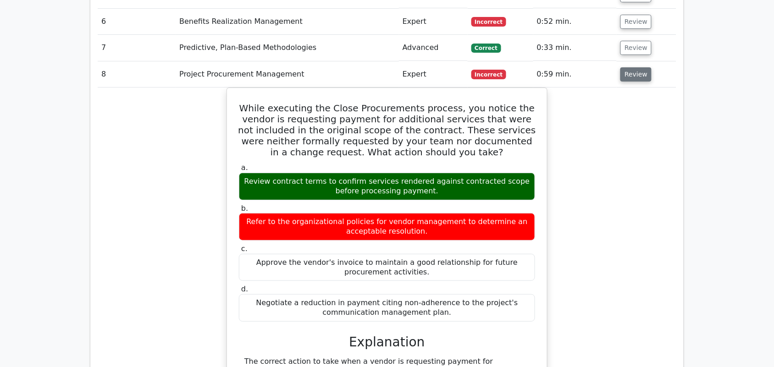
click at [628, 67] on button "Review" at bounding box center [635, 74] width 31 height 14
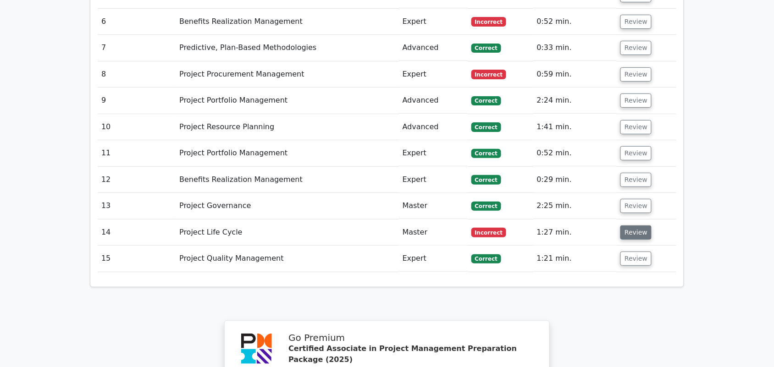
click at [641, 226] on button "Review" at bounding box center [635, 233] width 31 height 14
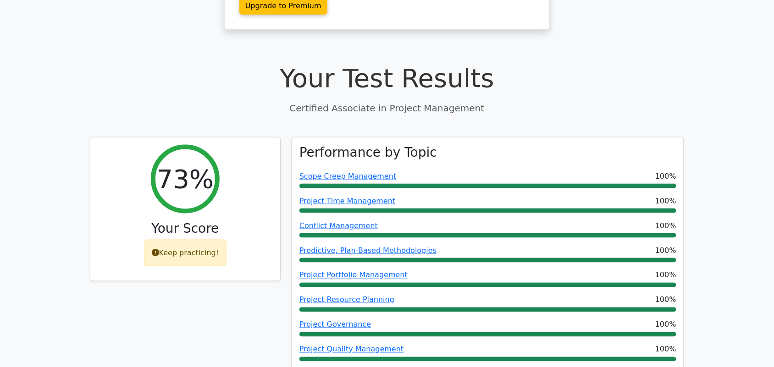
scroll to position [141, 0]
